Goal: Book appointment/travel/reservation

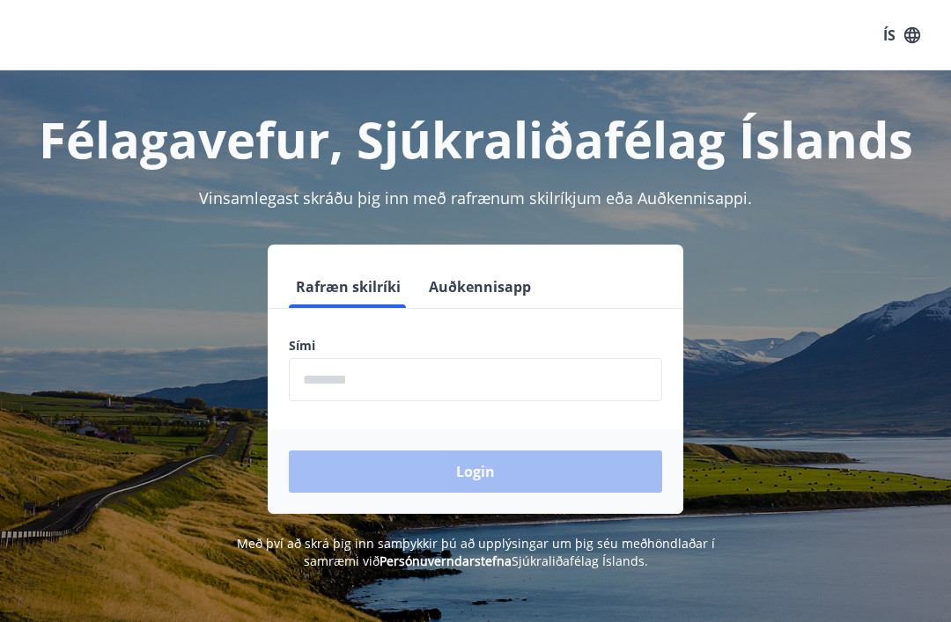
click at [552, 394] on input "phone" at bounding box center [475, 379] width 373 height 43
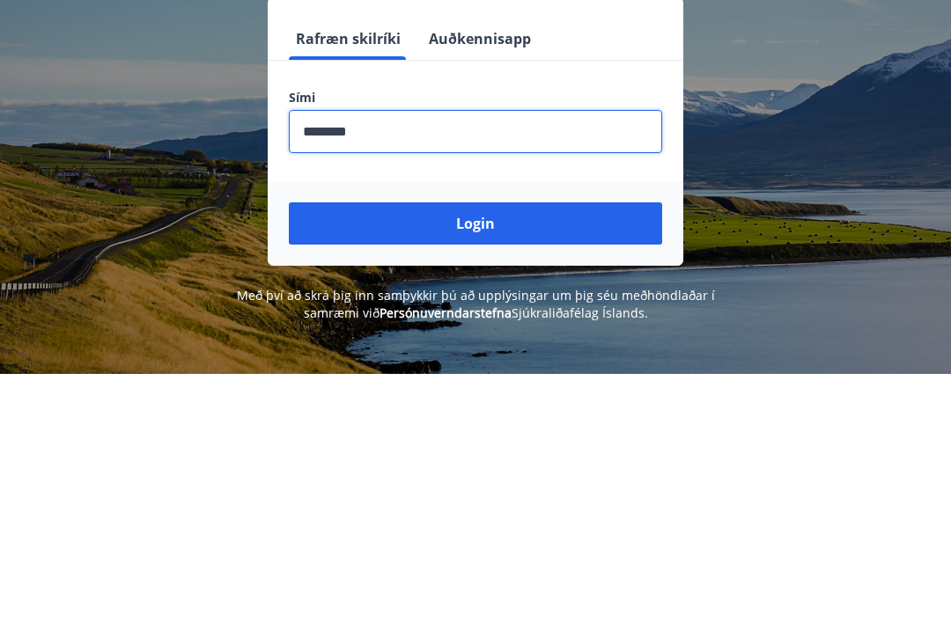
type input "********"
click at [510, 451] on button "Login" at bounding box center [475, 472] width 373 height 42
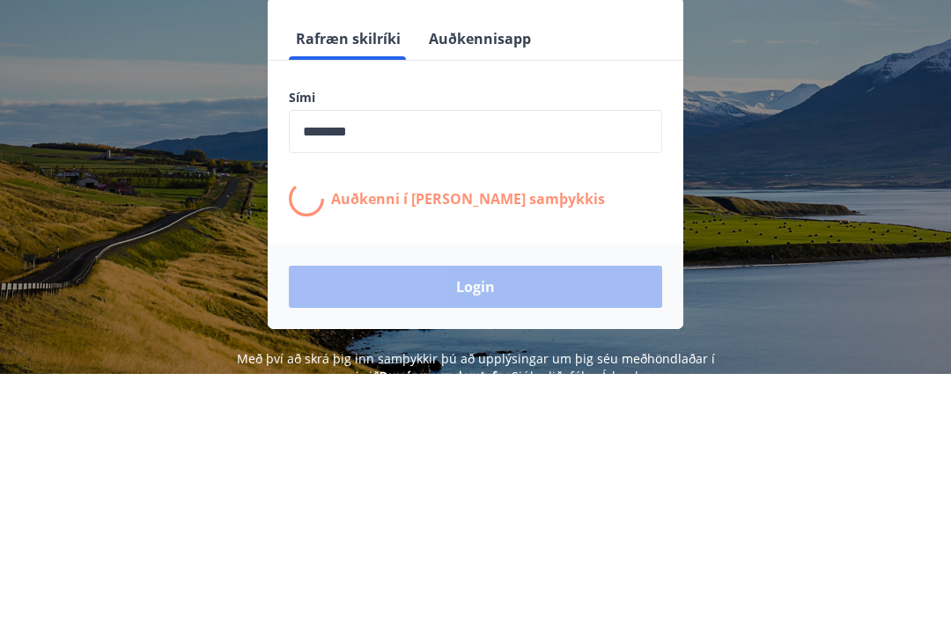
scroll to position [248, 0]
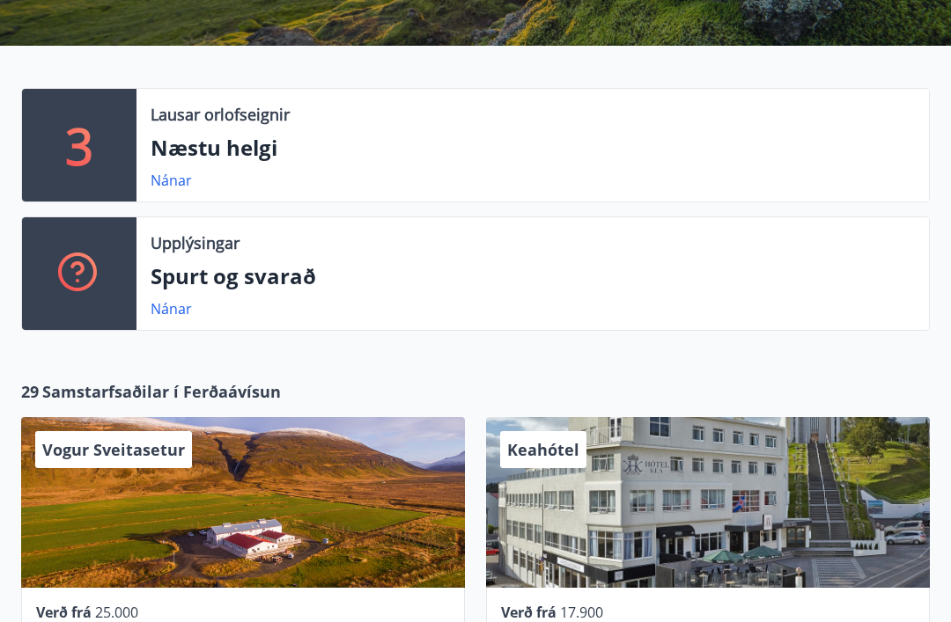
scroll to position [327, 0]
click at [160, 311] on link "Nánar" at bounding box center [171, 308] width 41 height 19
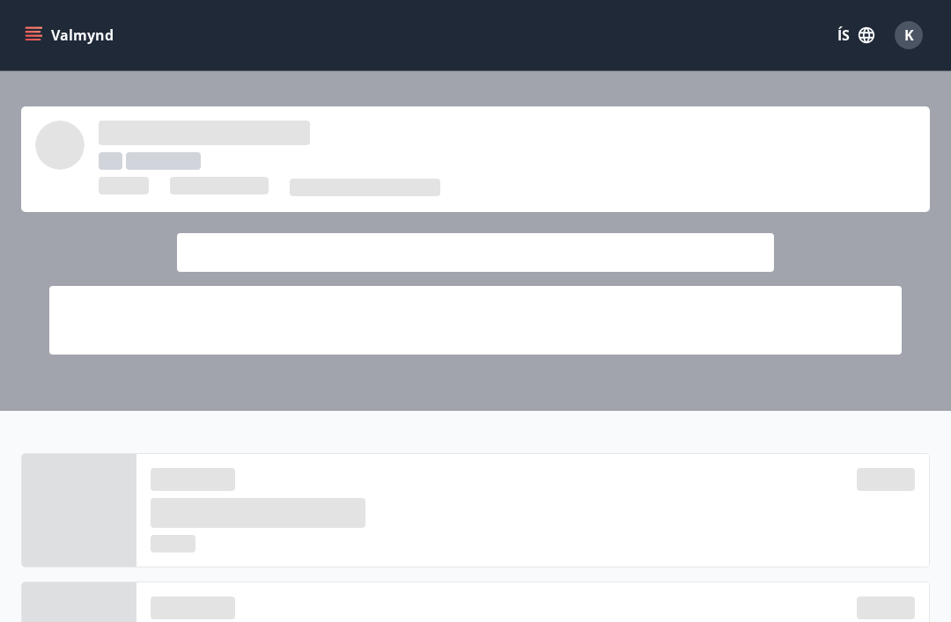
scroll to position [383, 0]
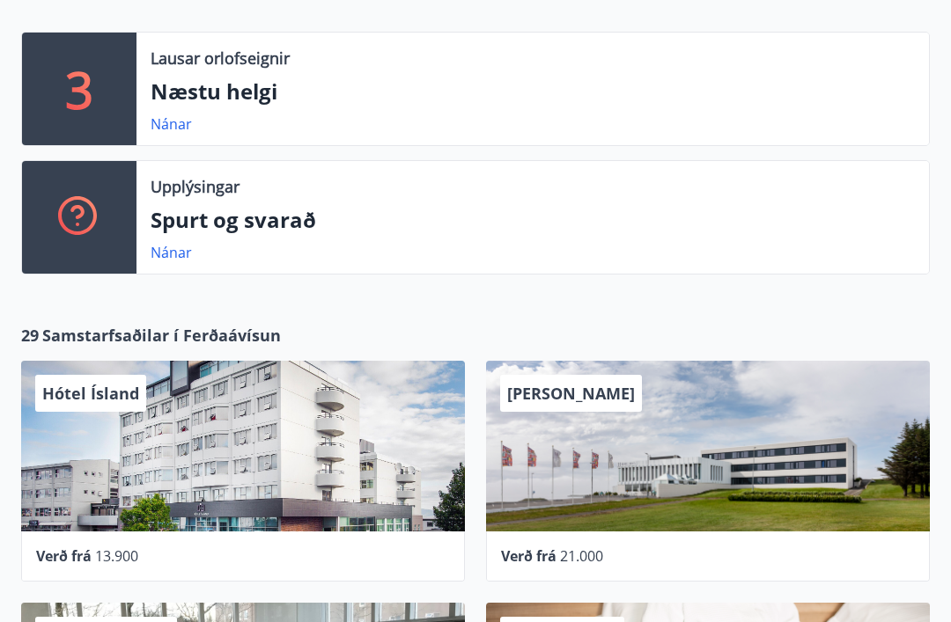
click at [166, 259] on link "Nánar" at bounding box center [171, 252] width 41 height 19
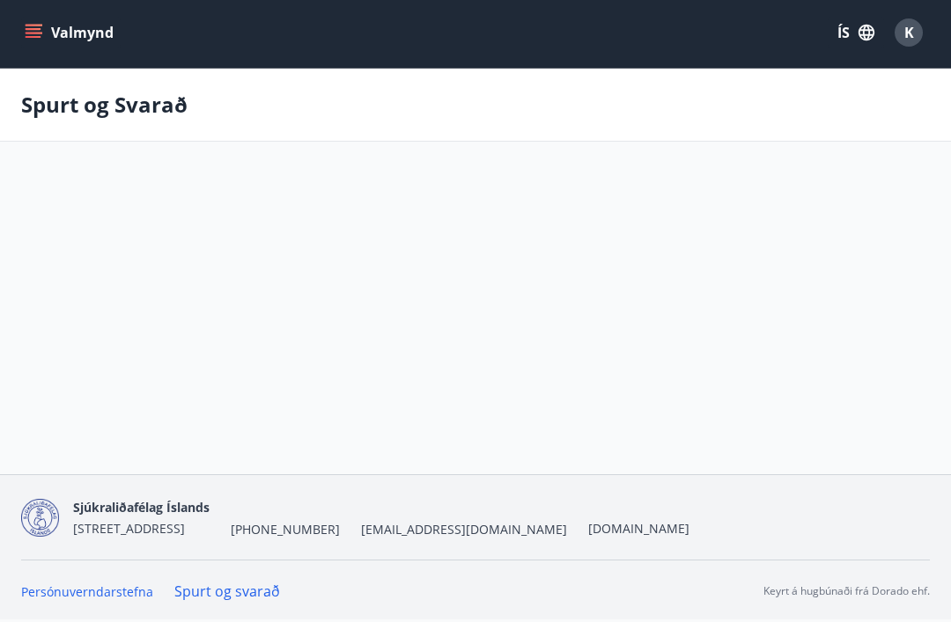
scroll to position [59, 0]
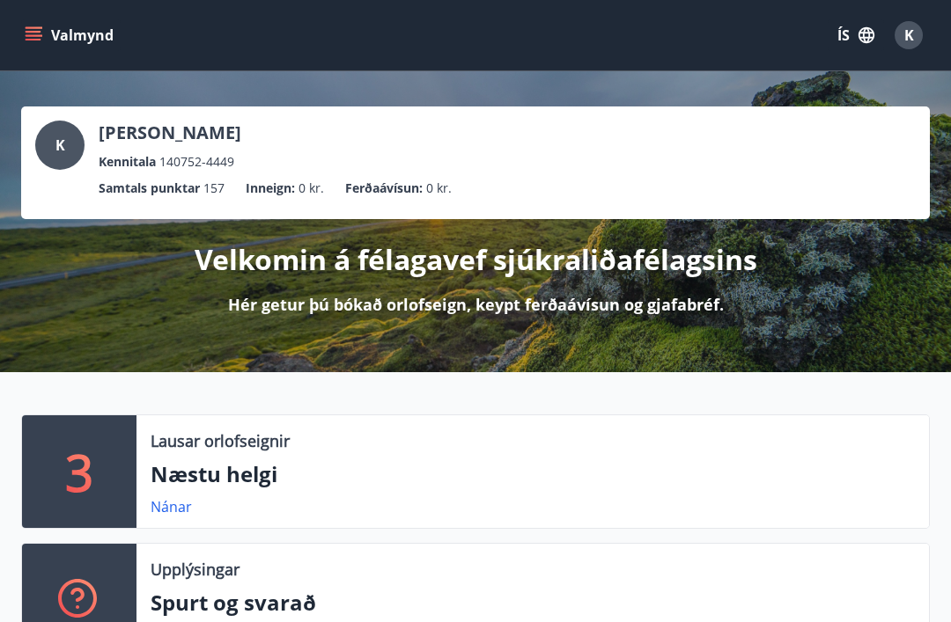
click at [175, 506] on link "Nánar" at bounding box center [171, 506] width 41 height 19
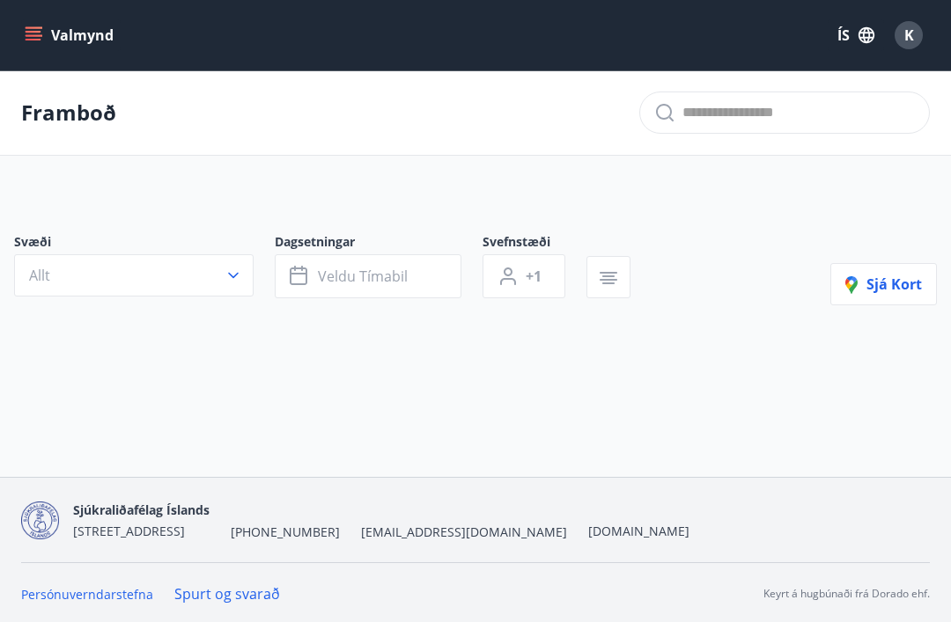
type input "*"
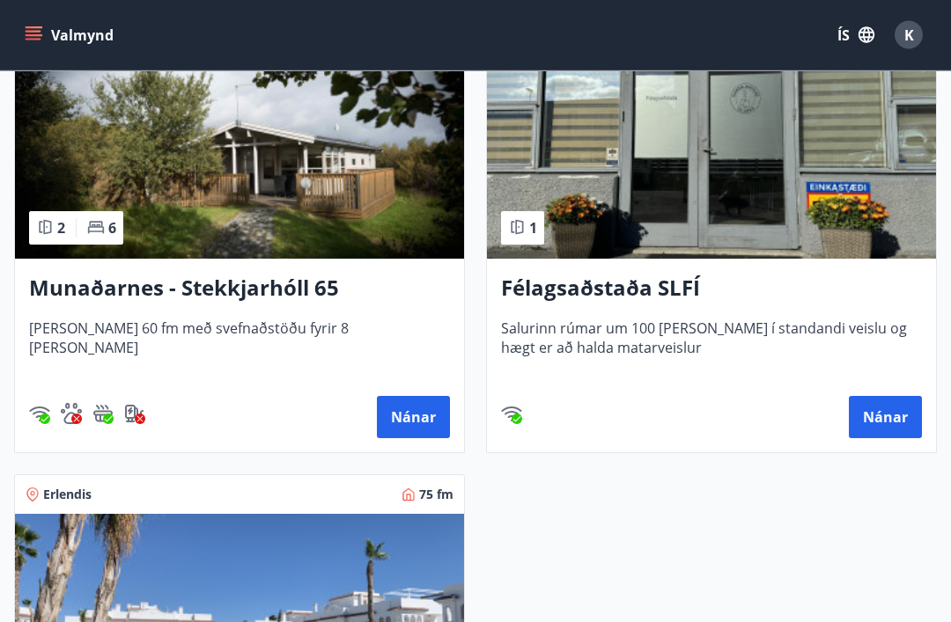
scroll to position [435, 0]
click at [418, 427] on button "Nánar" at bounding box center [413, 417] width 73 height 42
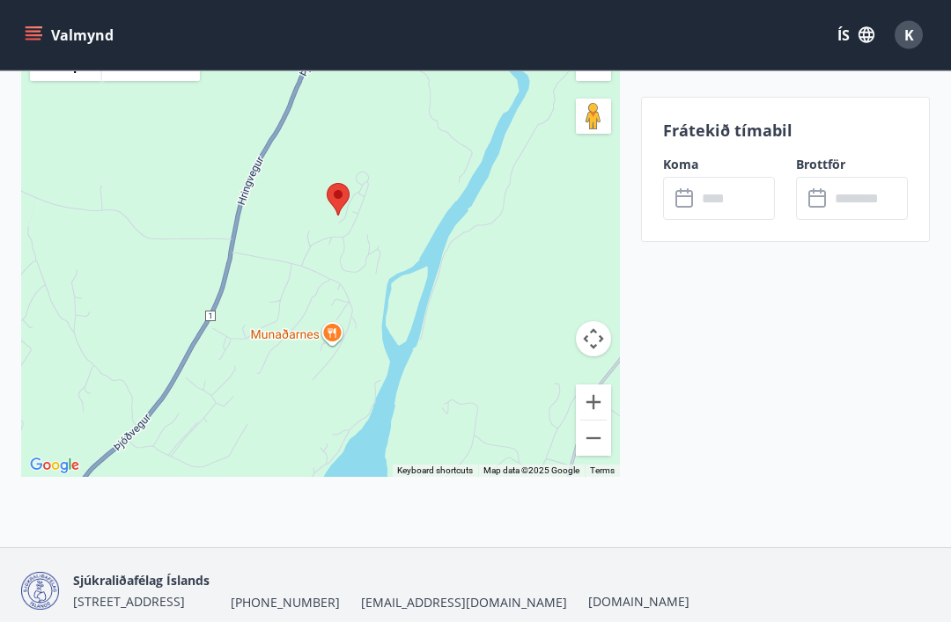
scroll to position [3067, 0]
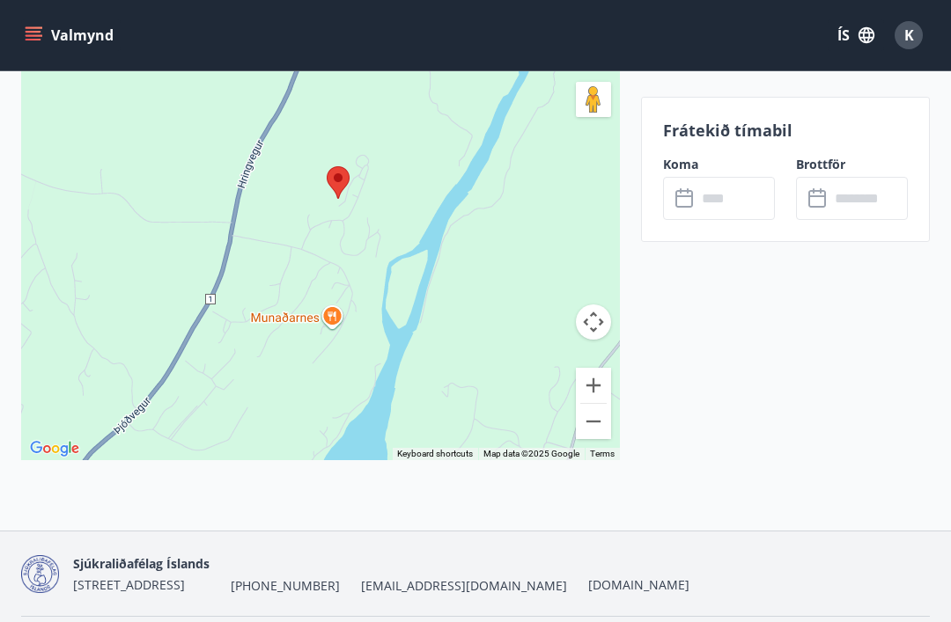
click at [263, 399] on div at bounding box center [320, 240] width 599 height 440
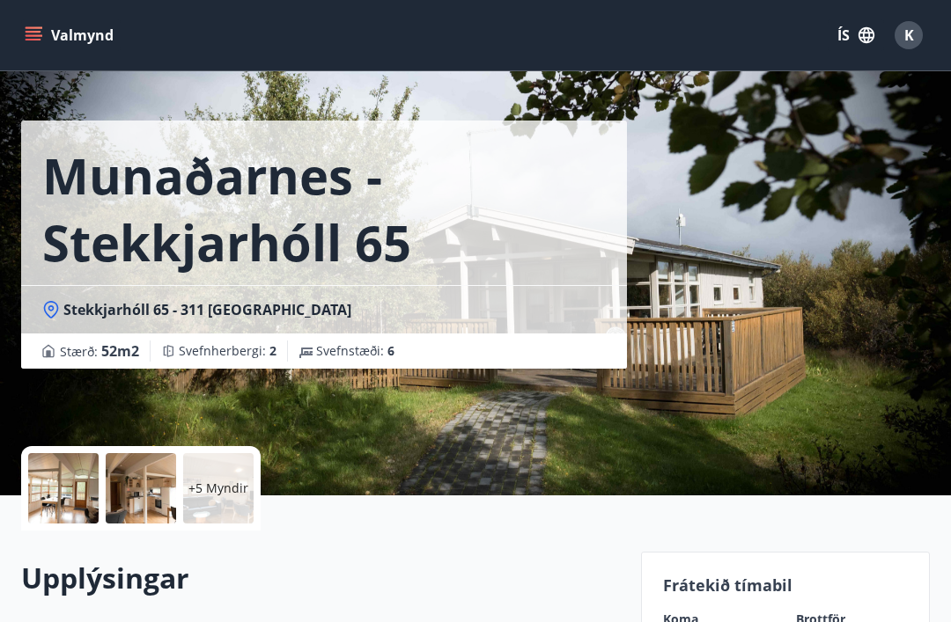
scroll to position [0, 0]
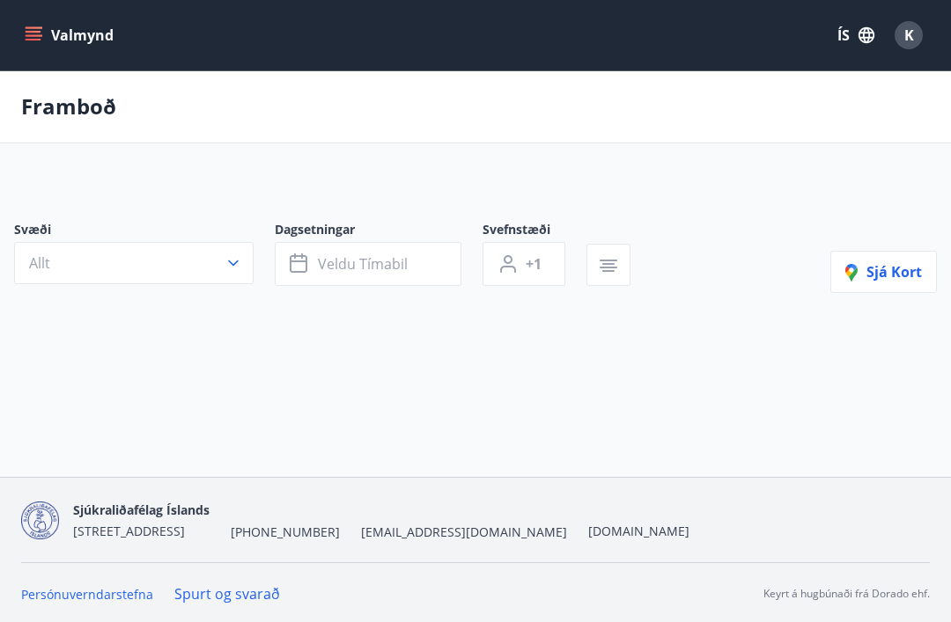
scroll to position [56, 0]
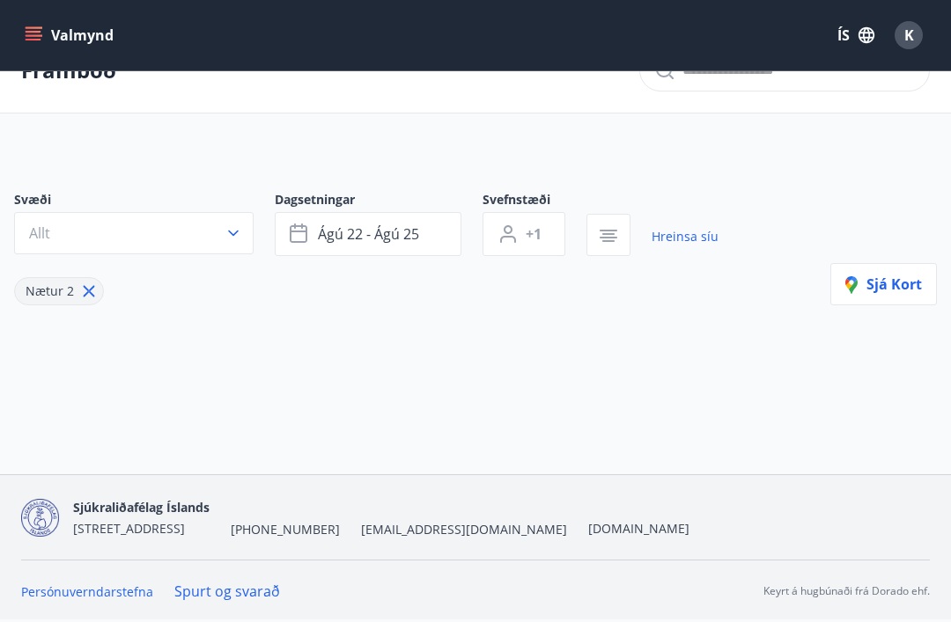
type input "*"
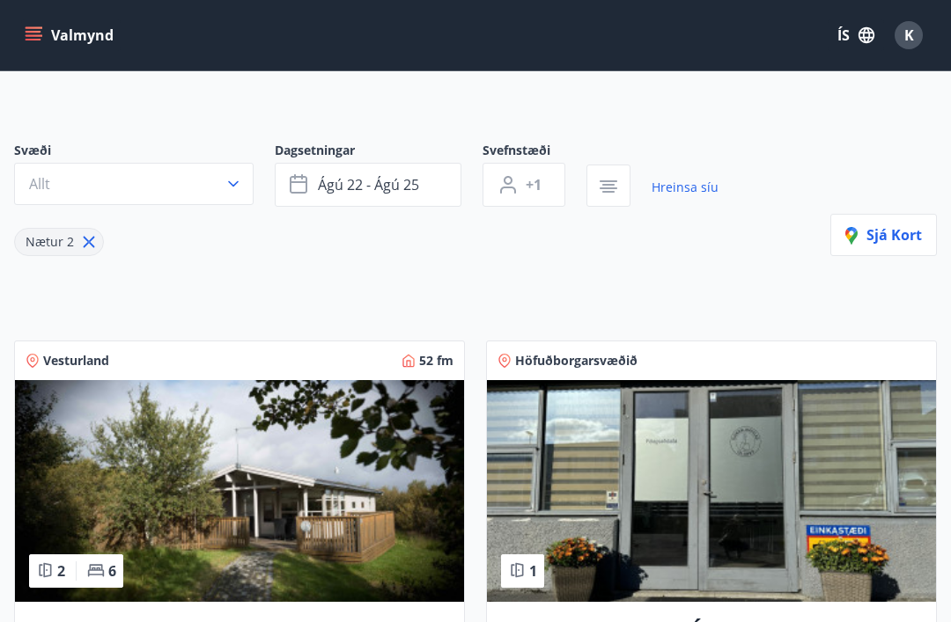
scroll to position [0, 0]
